Goal: Communication & Community: Connect with others

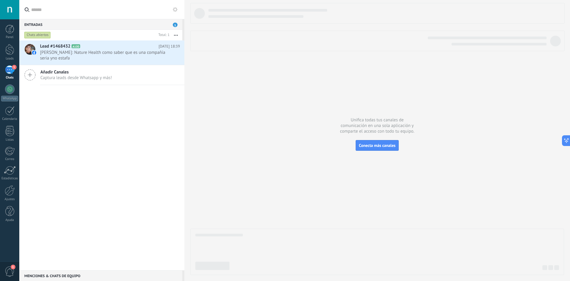
scroll to position [9, 0]
click at [379, 146] on span "Conecta más canales" at bounding box center [377, 145] width 37 height 5
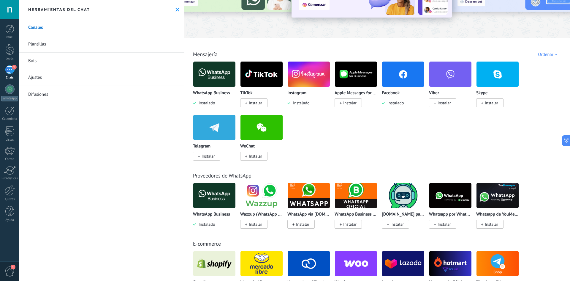
scroll to position [59, 0]
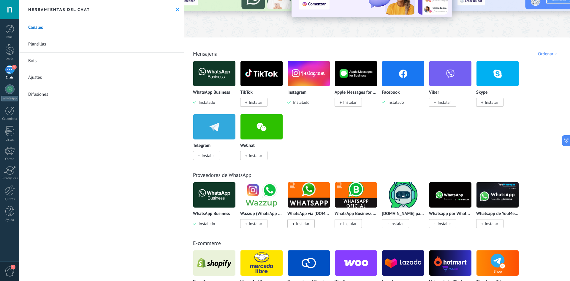
click at [215, 71] on img at bounding box center [214, 73] width 42 height 29
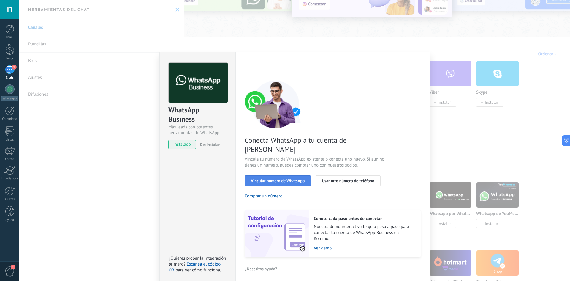
click at [261, 178] on span "Vincular número de WhatsApp" at bounding box center [278, 180] width 54 height 4
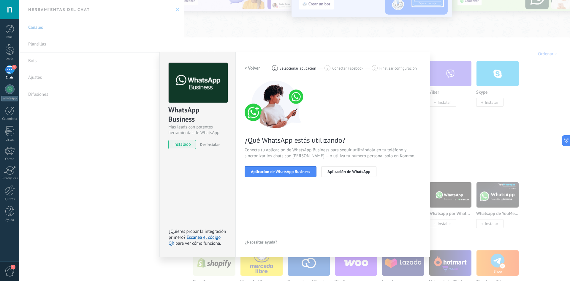
click at [261, 170] on span "Aplicación de WhatsApp Business" at bounding box center [280, 171] width 59 height 4
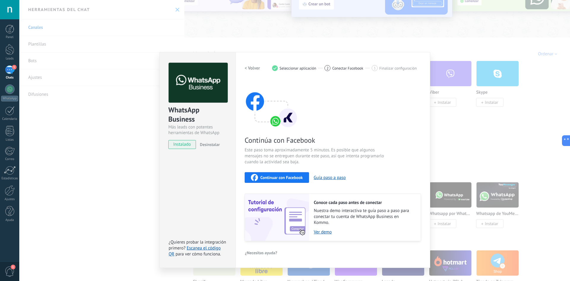
click at [259, 173] on button "Continuar con Facebook" at bounding box center [277, 177] width 64 height 11
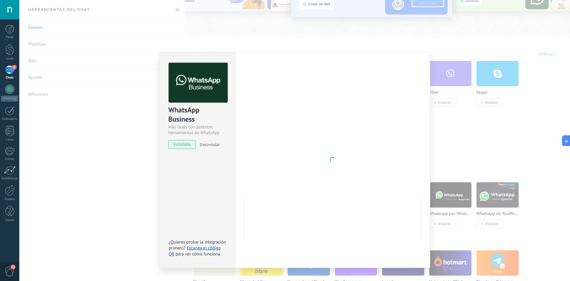
click at [148, 78] on div "WhatsApp Business Más leads con potentes herramientas de WhatsApp instalado Des…" at bounding box center [294, 140] width 551 height 281
